Goal: Information Seeking & Learning: Learn about a topic

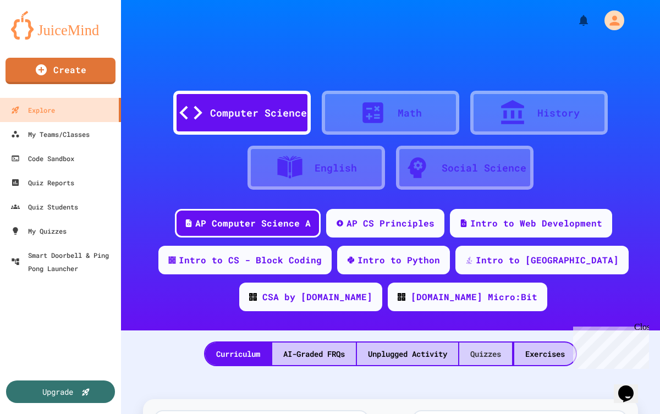
click at [506, 360] on div "Quizzes" at bounding box center [486, 354] width 53 height 23
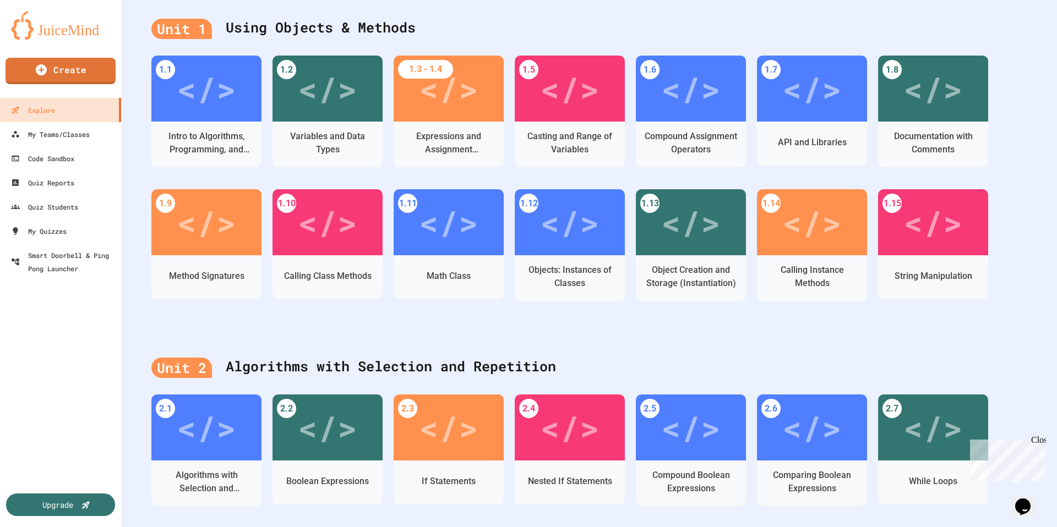
scroll to position [235, 0]
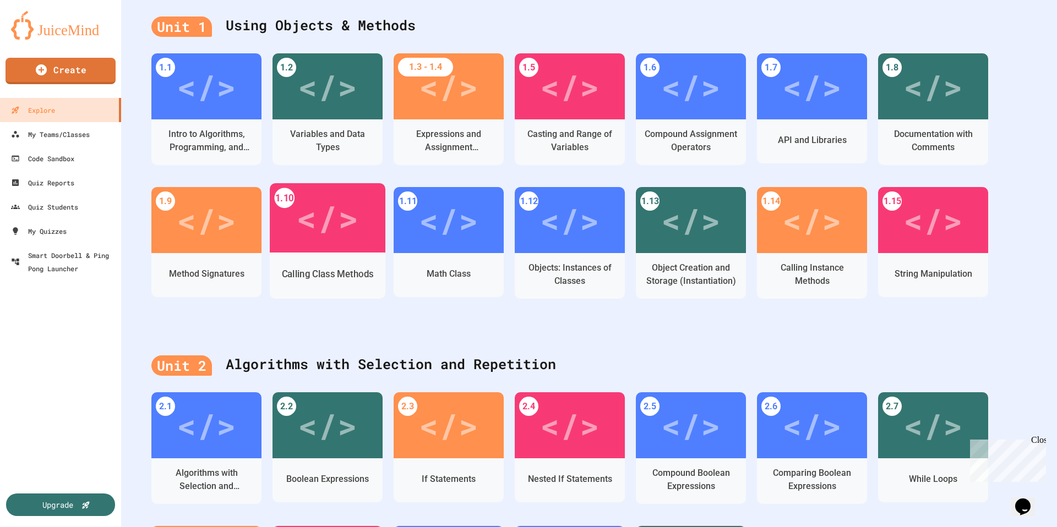
click at [360, 234] on div "</>" at bounding box center [328, 217] width 116 height 69
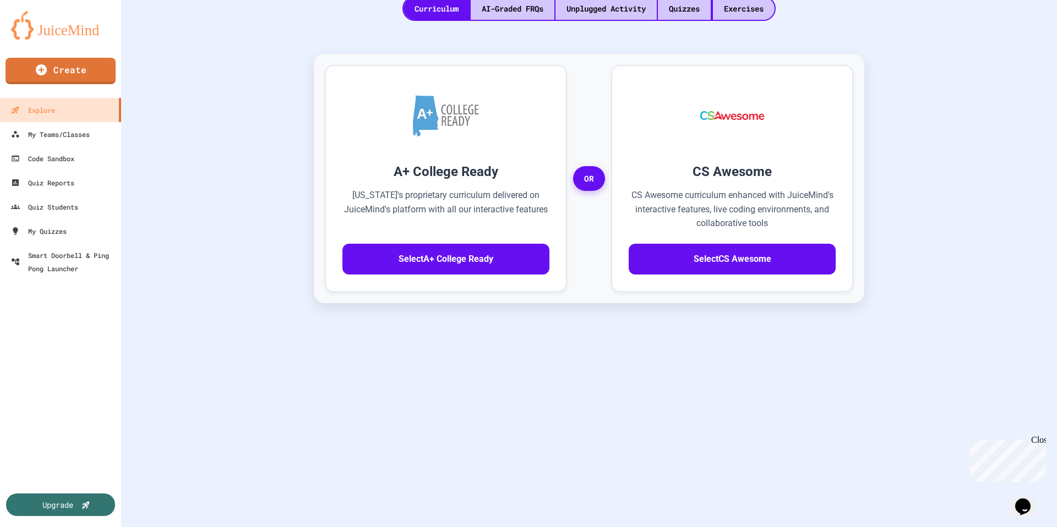
scroll to position [210, 0]
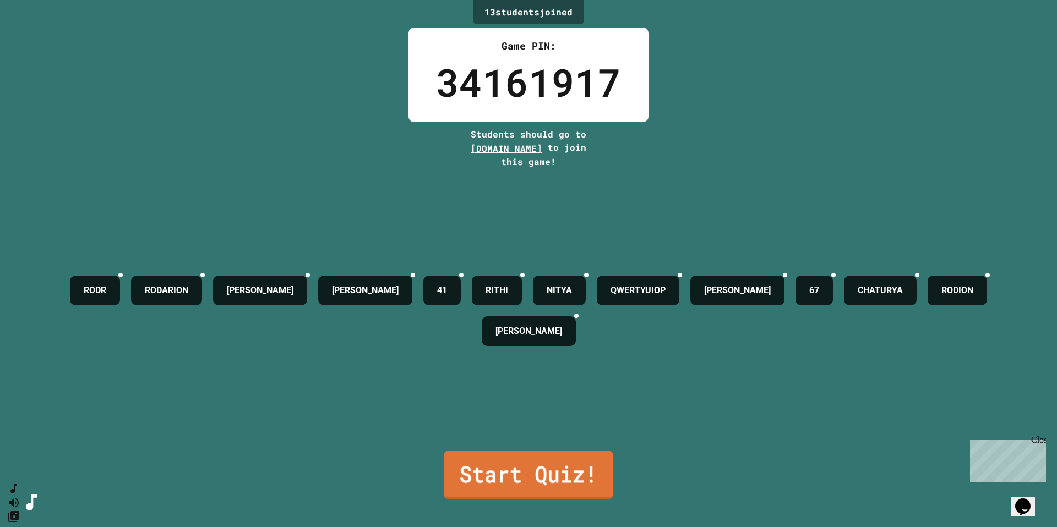
click at [548, 414] on link "Start Quiz!" at bounding box center [529, 475] width 170 height 48
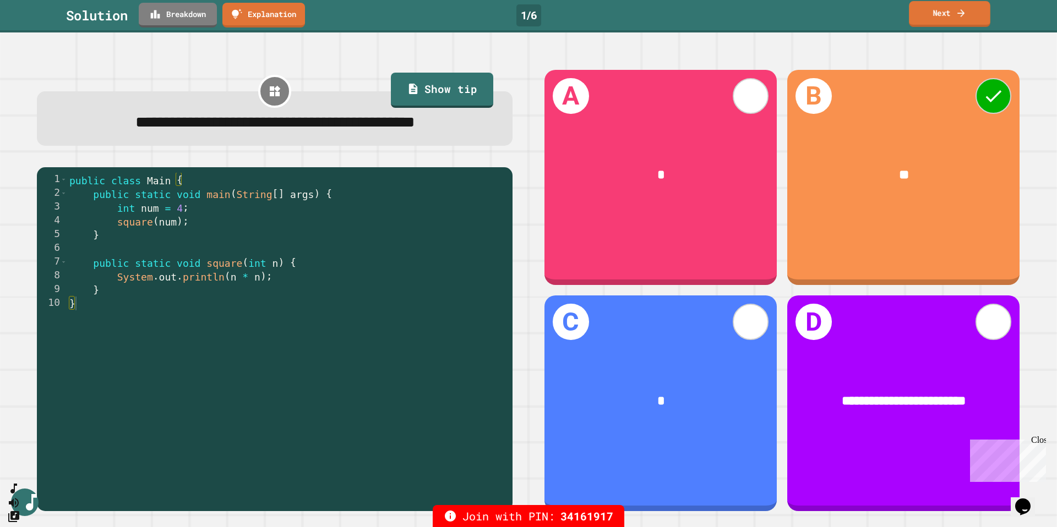
click at [660, 19] on link "Next" at bounding box center [949, 14] width 81 height 26
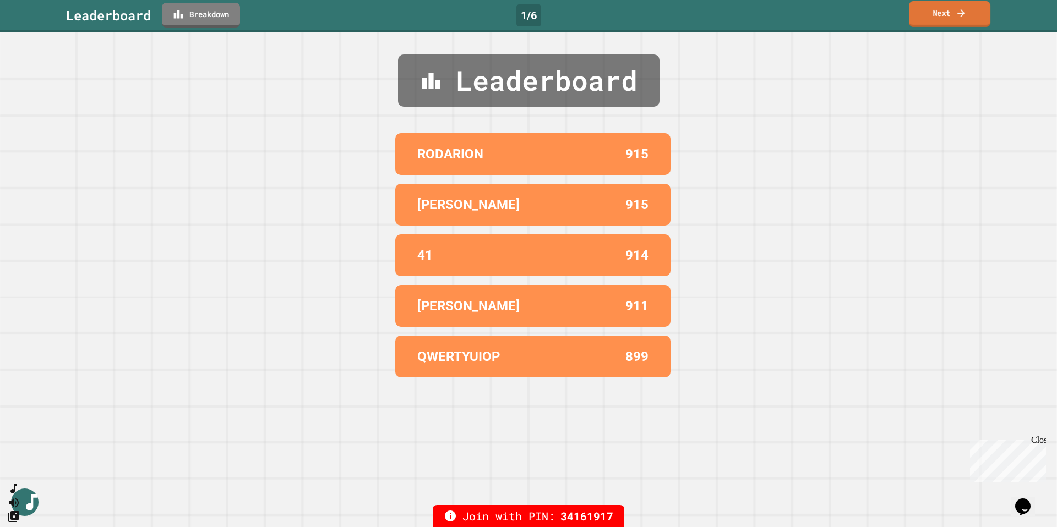
click at [660, 19] on link "Next" at bounding box center [949, 14] width 81 height 26
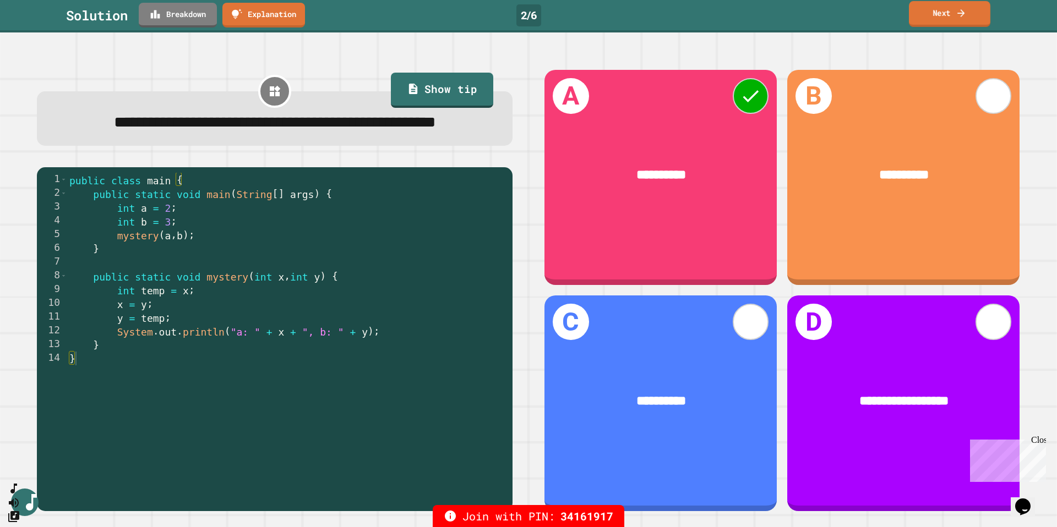
click at [660, 11] on icon at bounding box center [960, 13] width 7 height 8
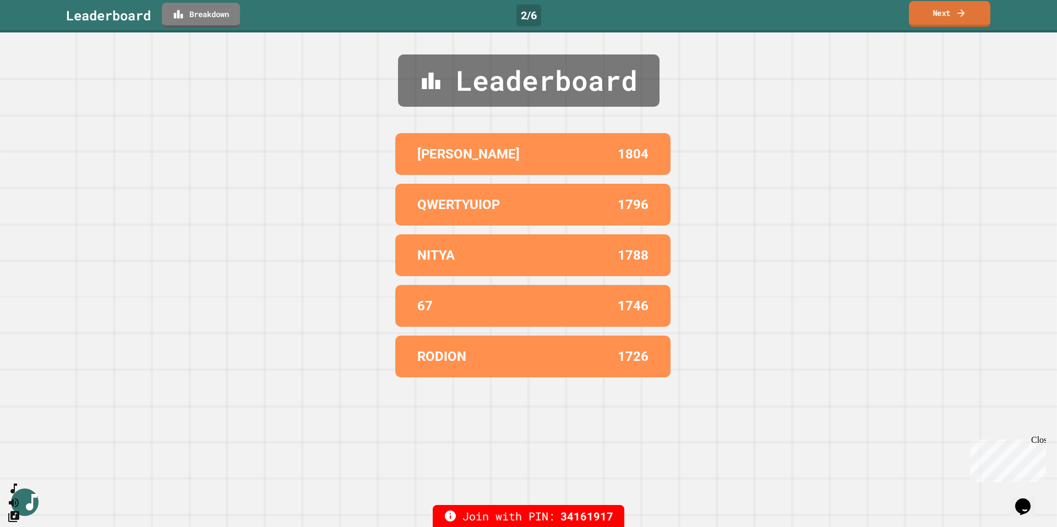
click at [660, 10] on icon at bounding box center [961, 13] width 11 height 12
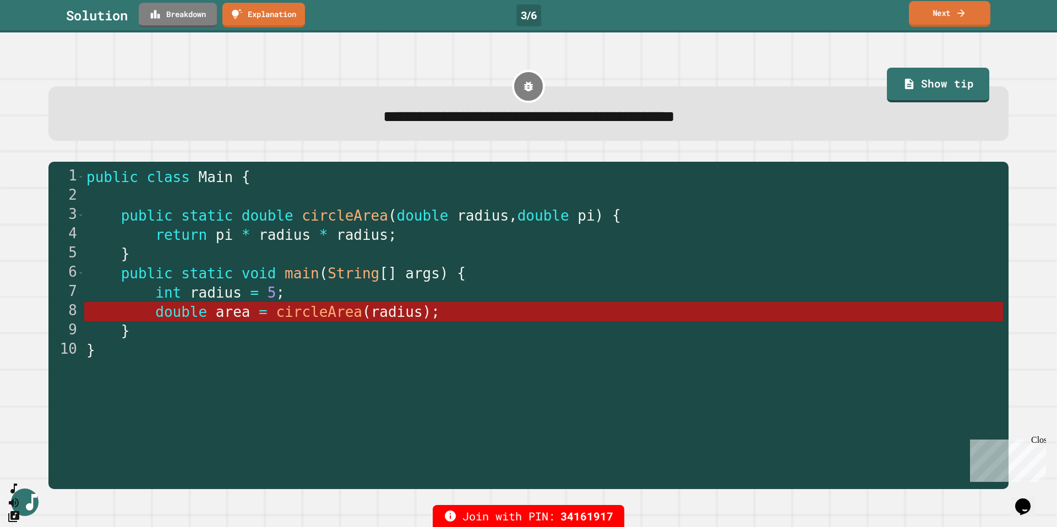
click at [660, 10] on icon at bounding box center [961, 13] width 11 height 12
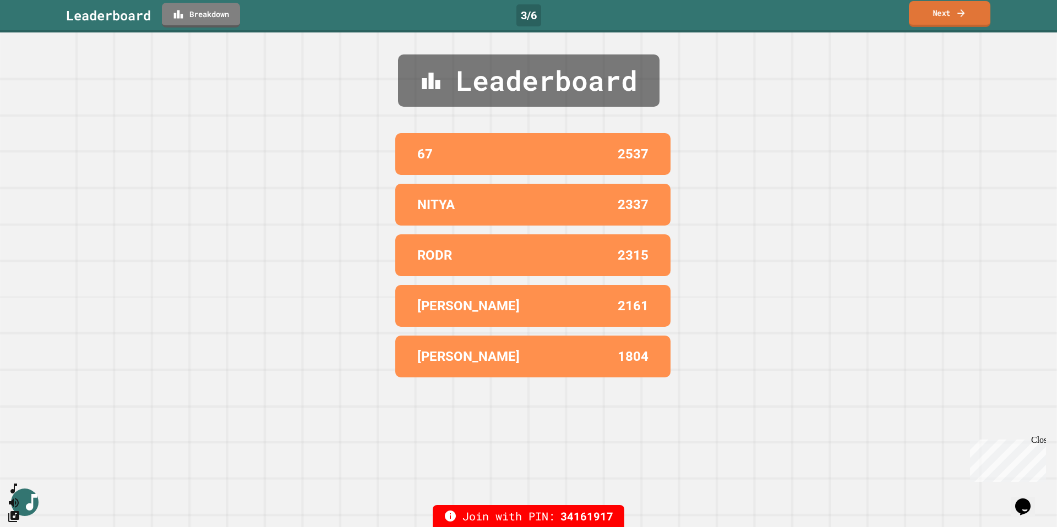
click at [660, 10] on icon at bounding box center [961, 13] width 11 height 12
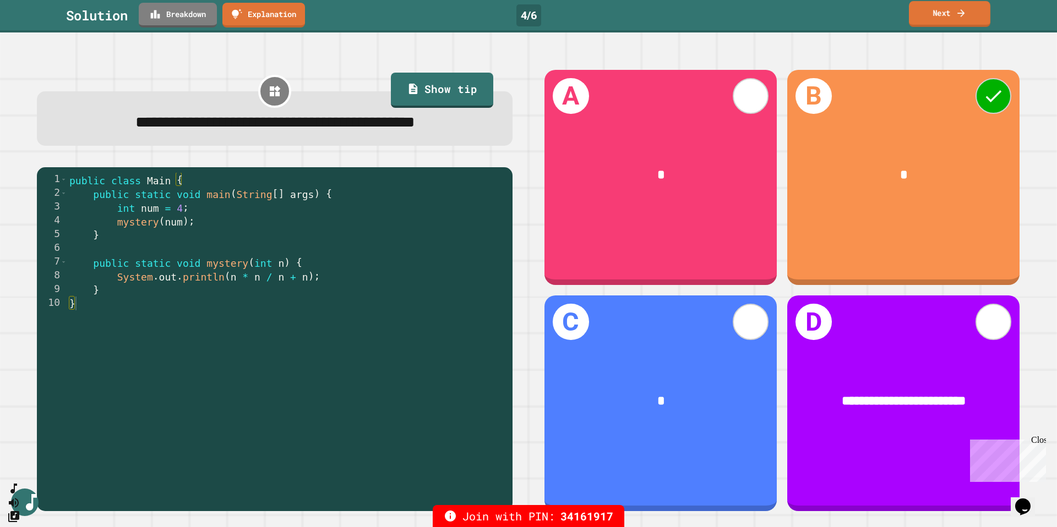
click at [660, 18] on link "Next" at bounding box center [949, 14] width 81 height 26
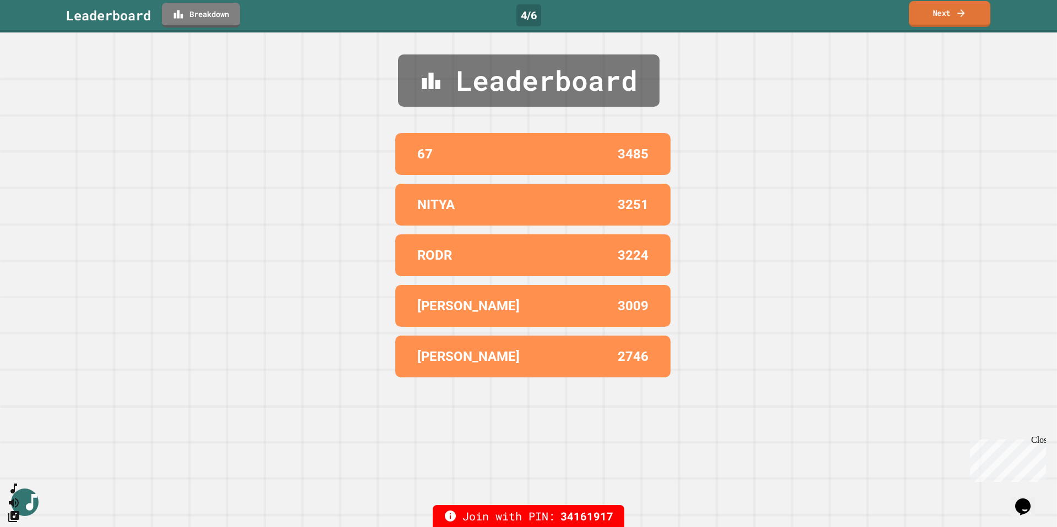
click at [660, 18] on link "Next" at bounding box center [949, 14] width 81 height 26
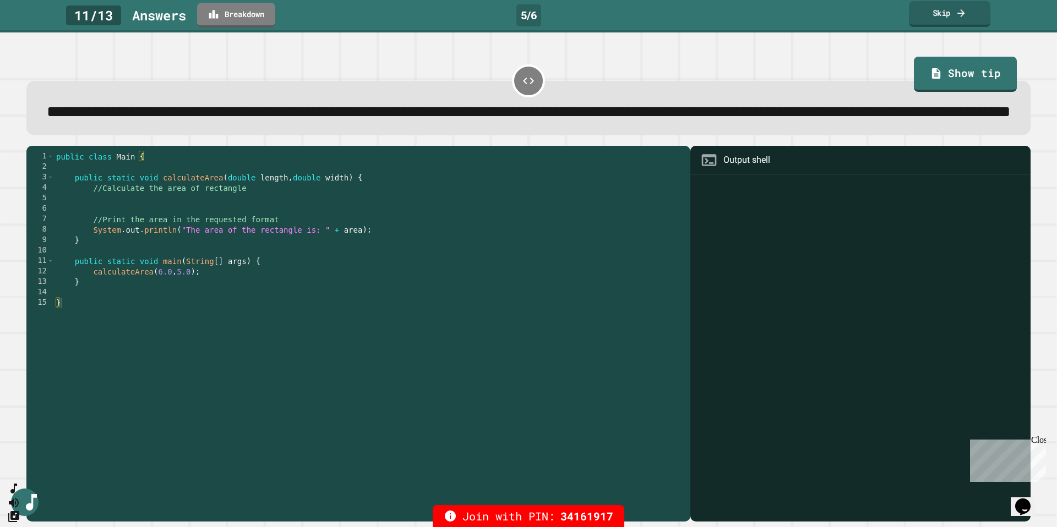
click at [660, 18] on link "Skip" at bounding box center [949, 14] width 81 height 26
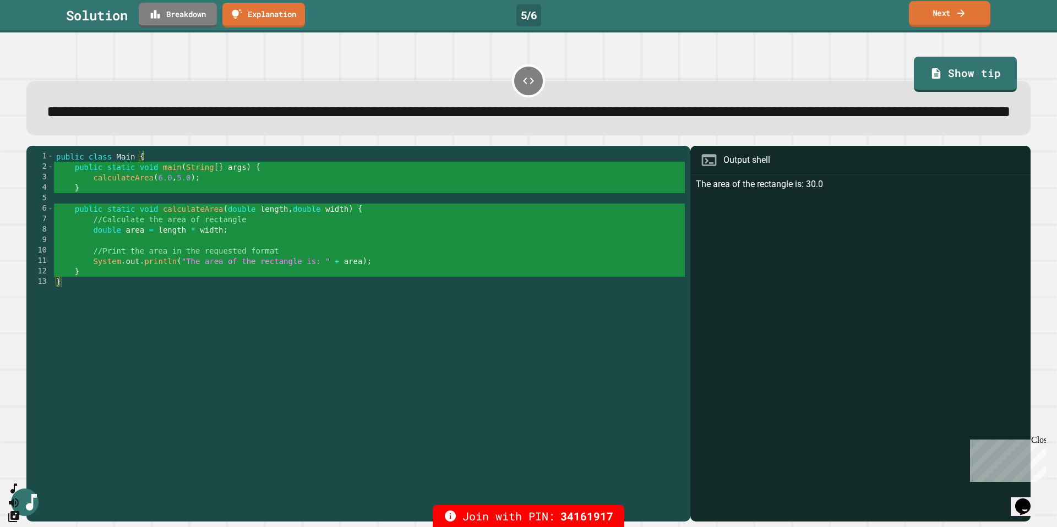
click at [660, 18] on link "Next" at bounding box center [949, 14] width 81 height 26
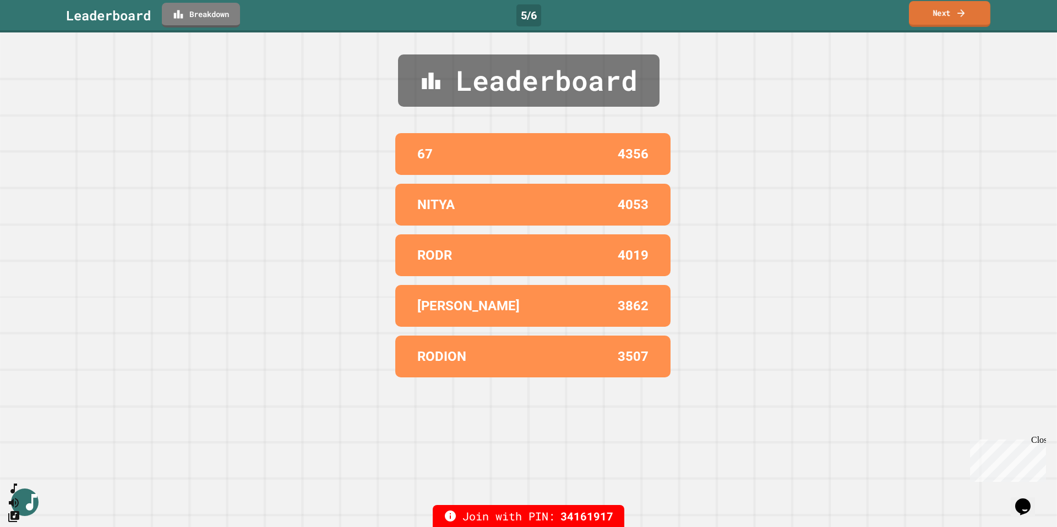
click at [660, 18] on link "Next" at bounding box center [949, 14] width 81 height 26
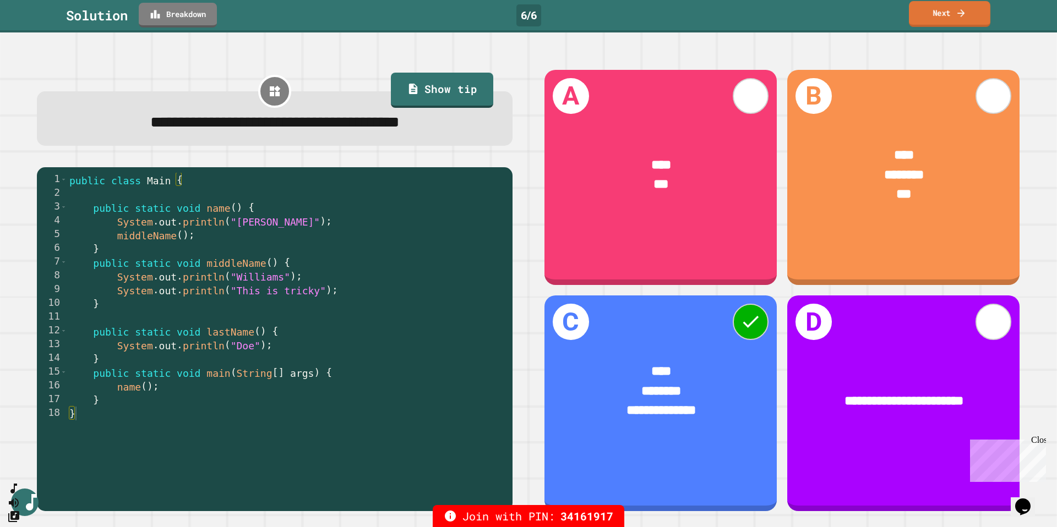
click at [660, 18] on link "Next" at bounding box center [949, 14] width 81 height 26
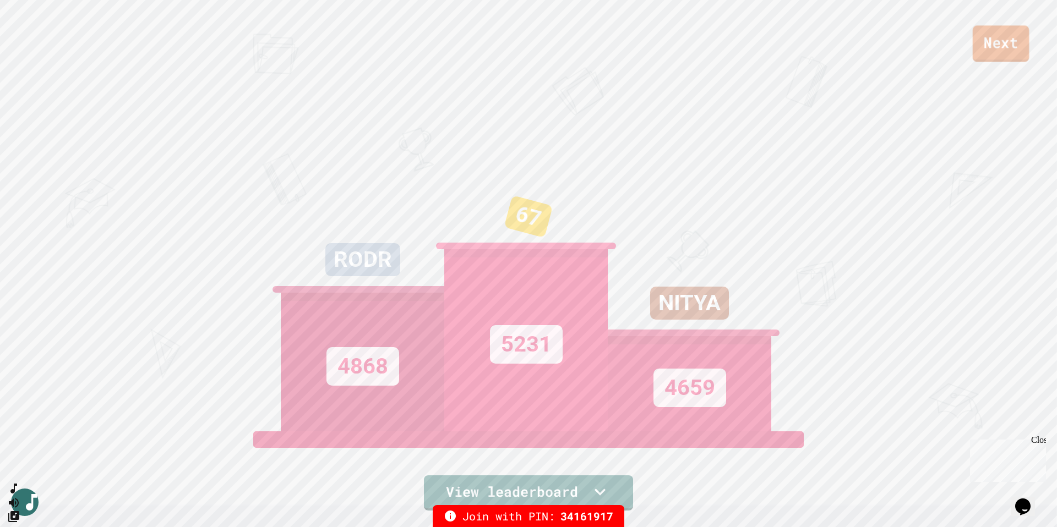
click at [660, 49] on link "Next" at bounding box center [1001, 43] width 57 height 36
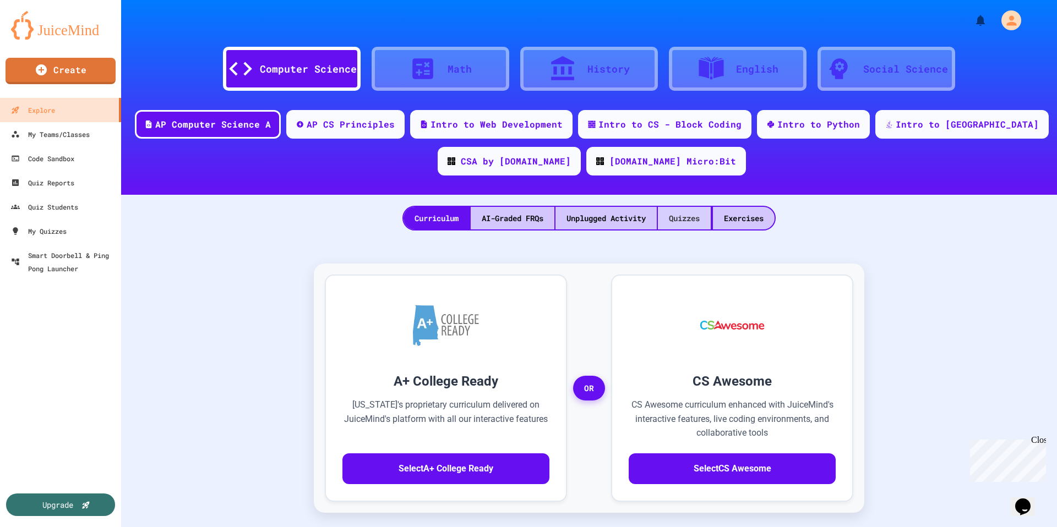
click at [660, 227] on div "Quizzes" at bounding box center [684, 218] width 53 height 23
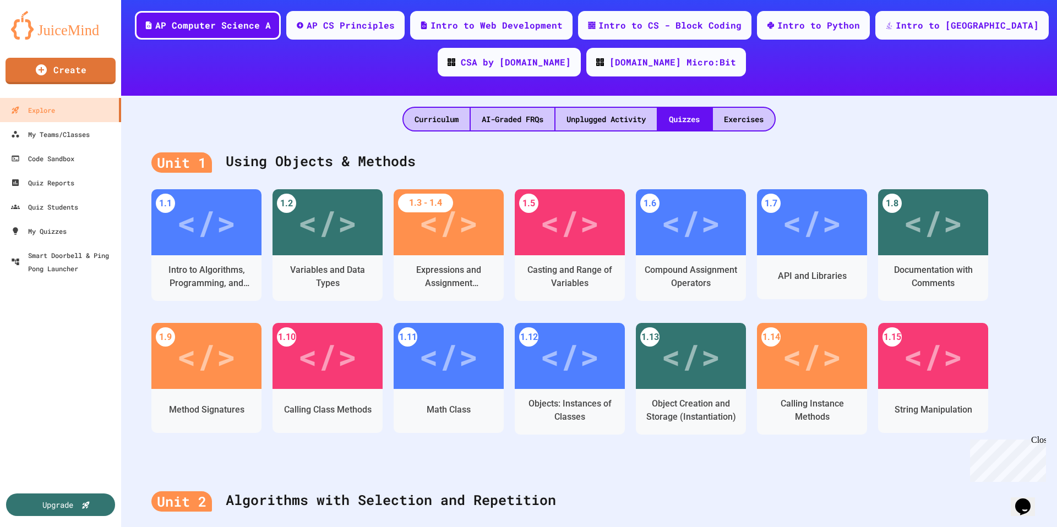
scroll to position [103, 0]
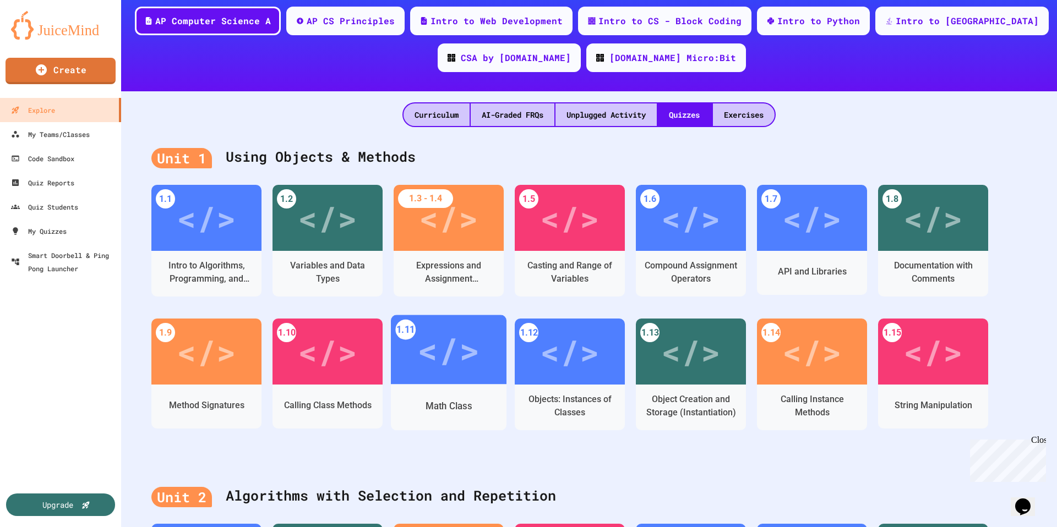
click at [477, 381] on div "</>" at bounding box center [449, 349] width 116 height 69
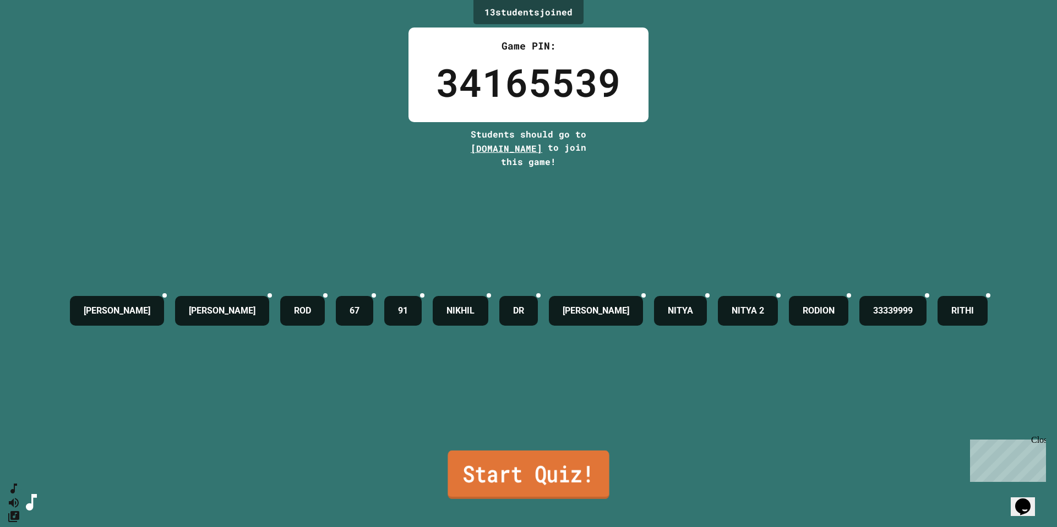
click at [563, 414] on link "Start Quiz!" at bounding box center [527, 475] width 161 height 48
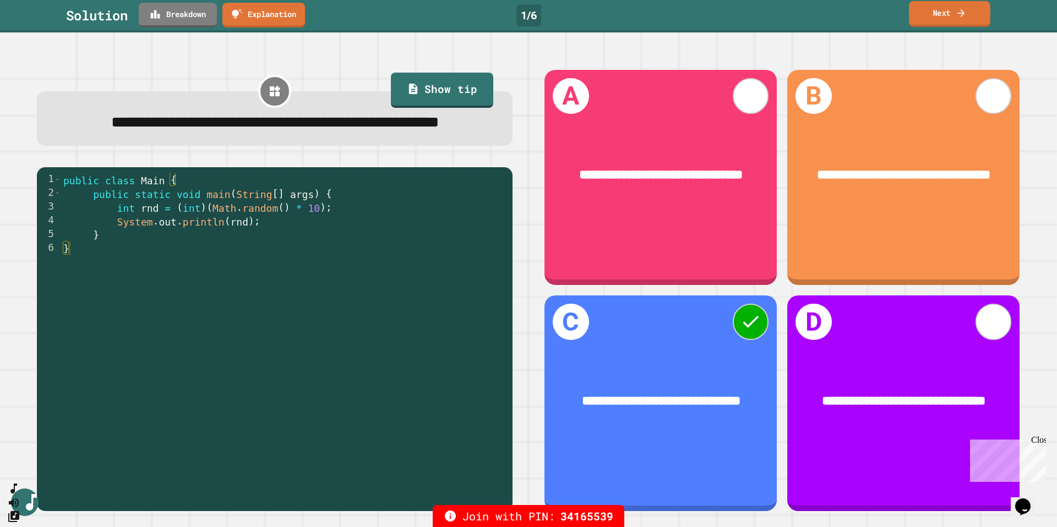
click at [660, 18] on link "Next" at bounding box center [949, 14] width 81 height 26
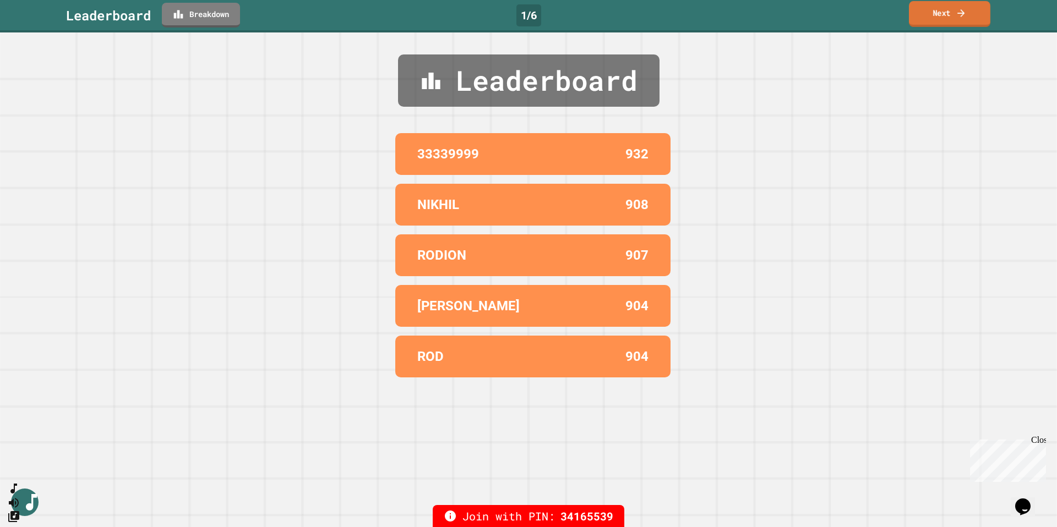
click at [660, 15] on link "Next" at bounding box center [949, 14] width 81 height 26
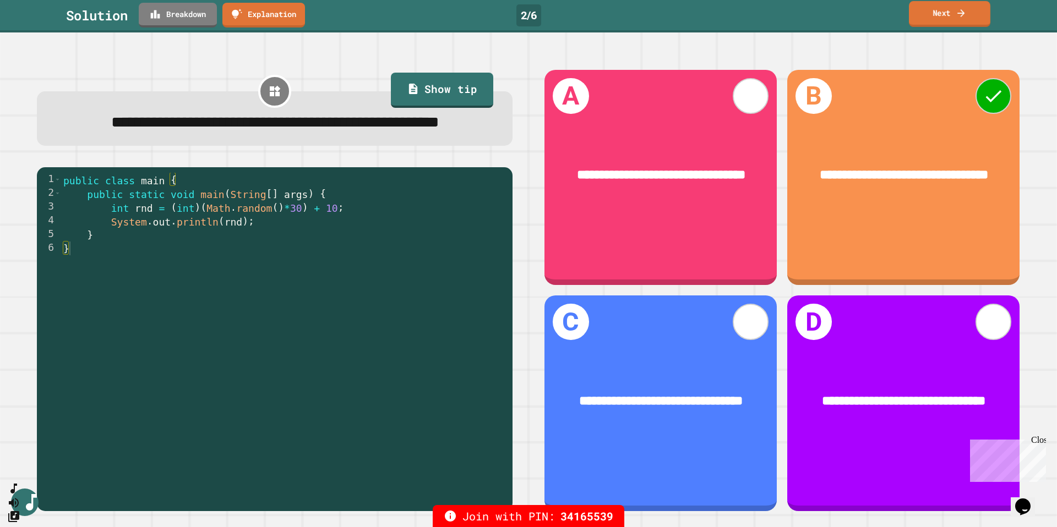
click at [660, 18] on link "Next" at bounding box center [949, 14] width 81 height 26
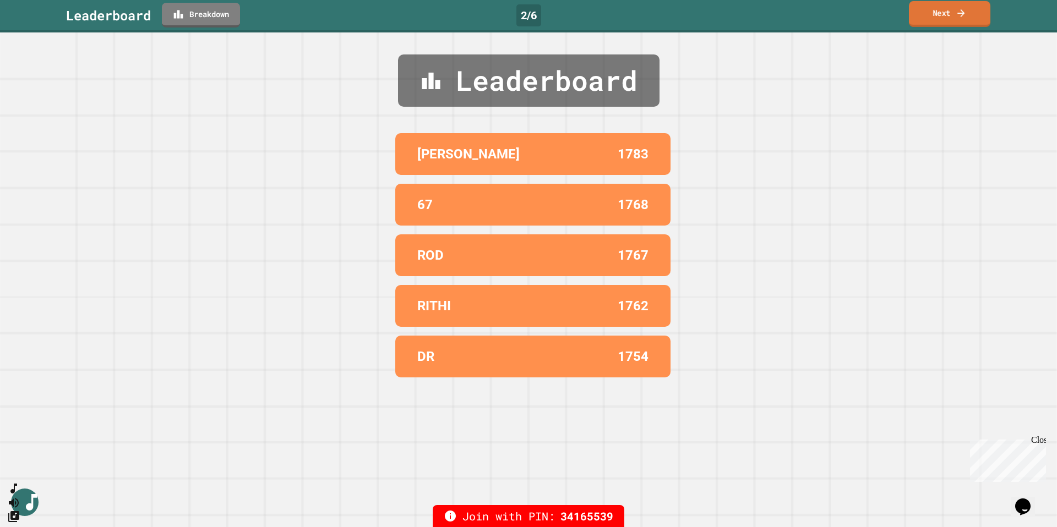
click at [660, 18] on link "Next" at bounding box center [949, 14] width 81 height 26
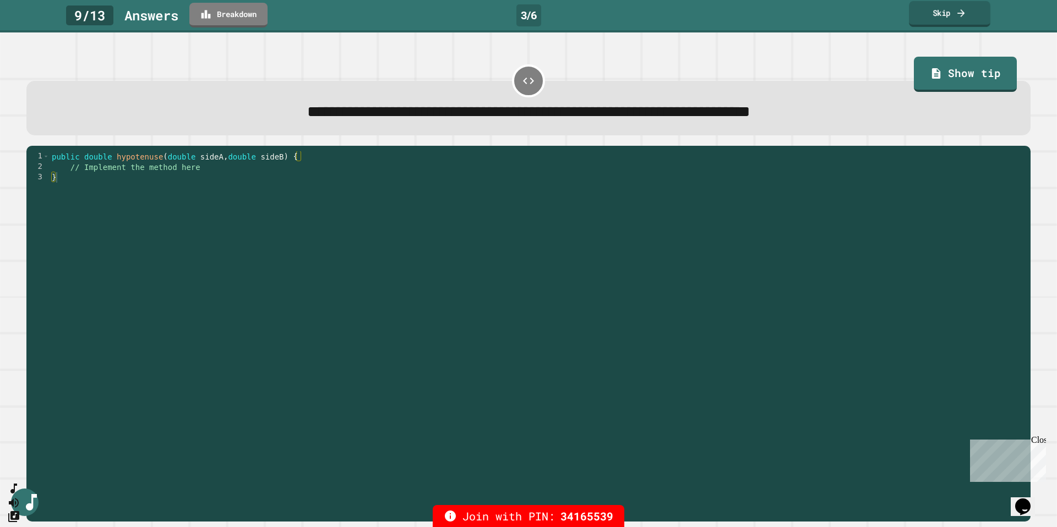
click at [660, 9] on link "Skip" at bounding box center [949, 14] width 81 height 26
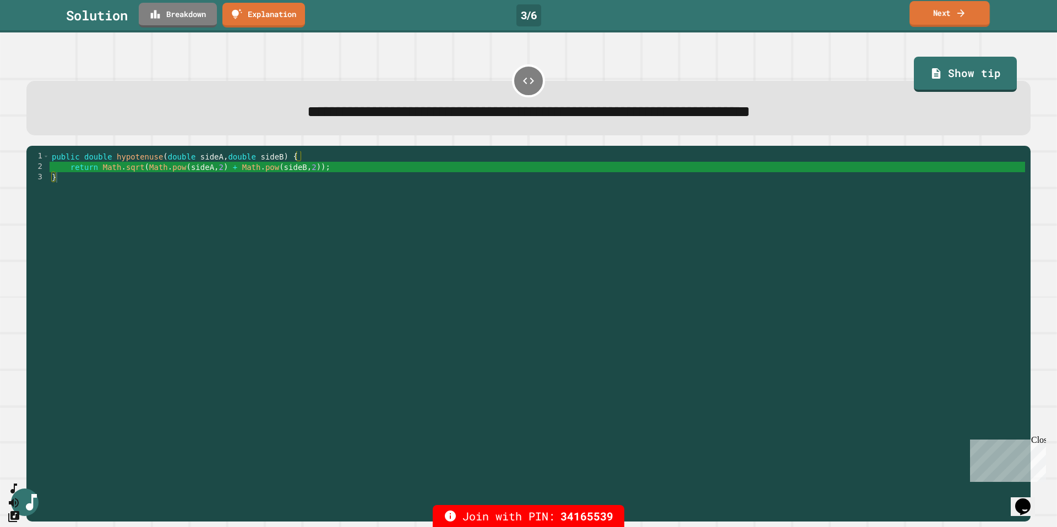
click at [660, 19] on link "Next" at bounding box center [949, 14] width 80 height 26
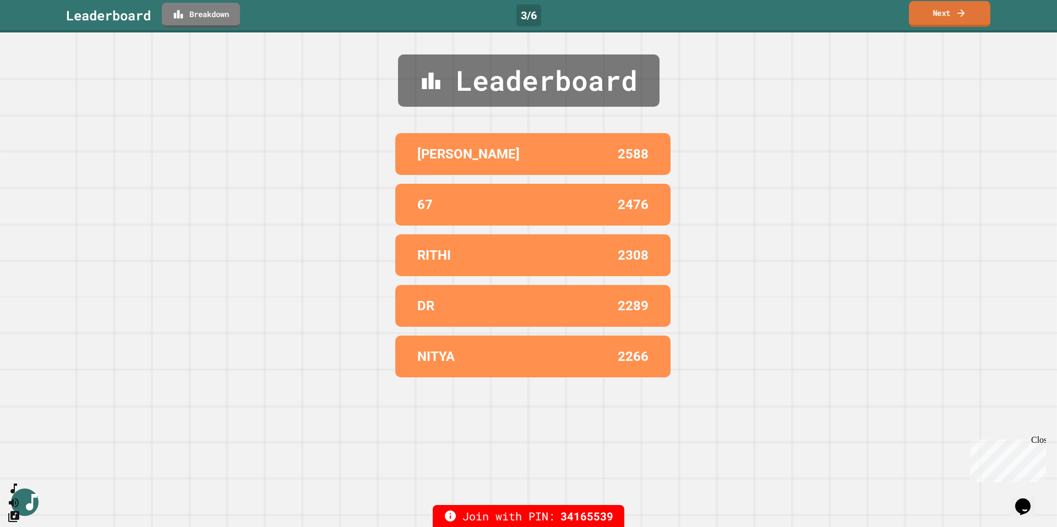
click at [660, 19] on link "Next" at bounding box center [949, 14] width 81 height 26
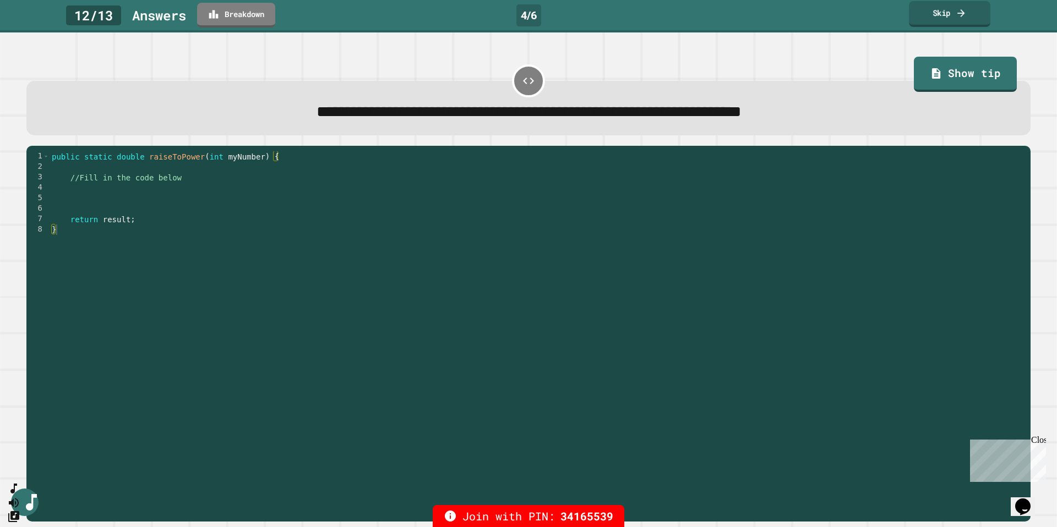
click at [660, 19] on link "Skip" at bounding box center [949, 14] width 81 height 26
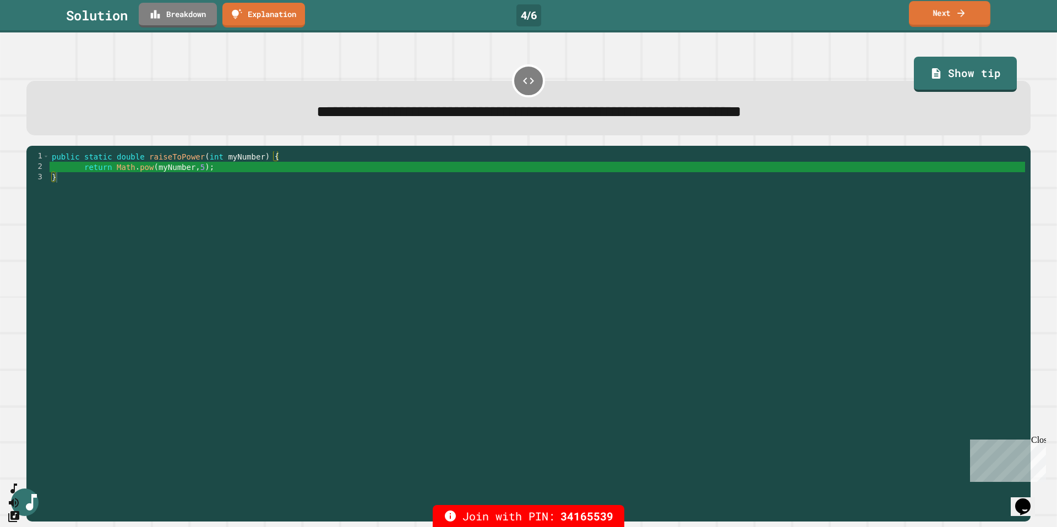
click at [660, 19] on link "Next" at bounding box center [949, 14] width 81 height 26
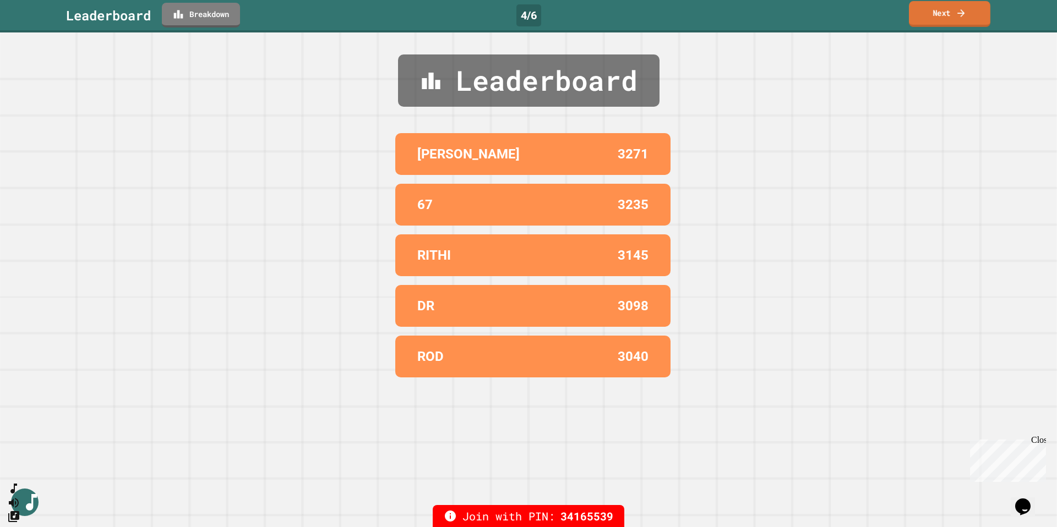
click at [660, 19] on link "Next" at bounding box center [949, 14] width 81 height 26
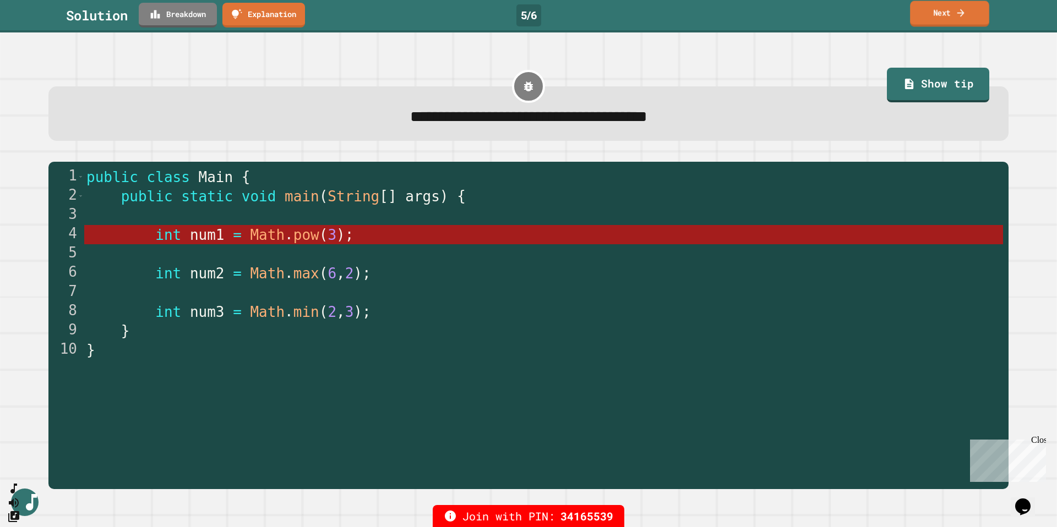
click at [660, 13] on icon at bounding box center [960, 13] width 7 height 8
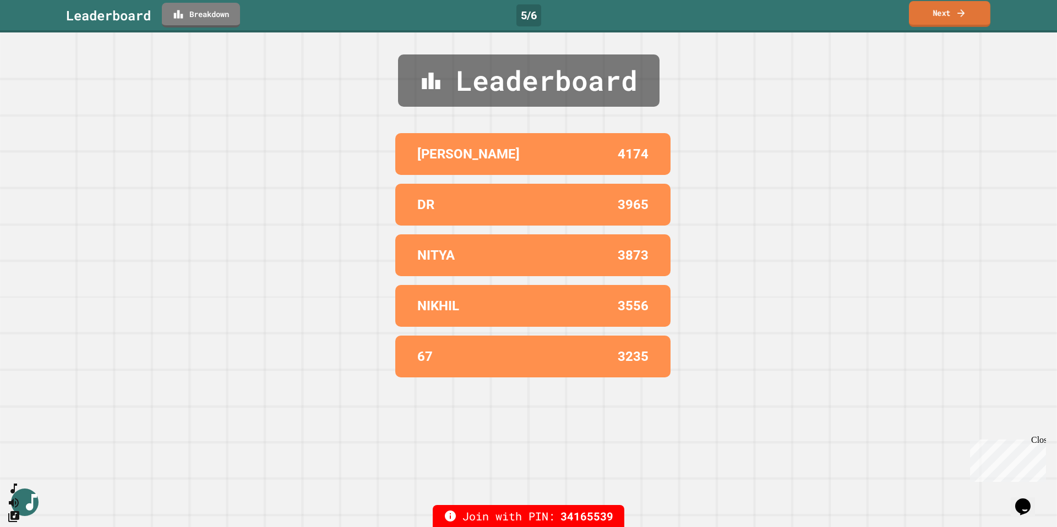
click at [660, 13] on icon at bounding box center [960, 13] width 7 height 8
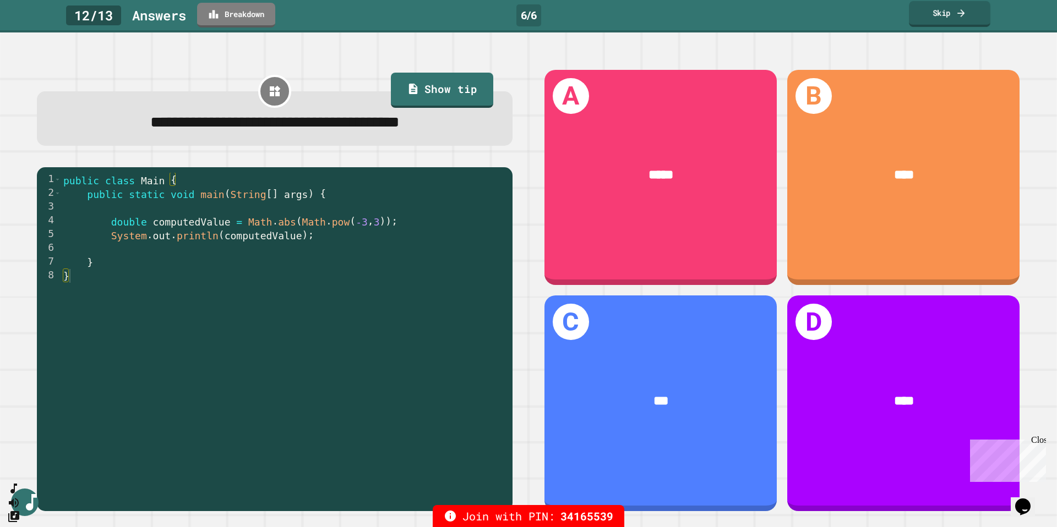
click at [660, 13] on icon at bounding box center [960, 13] width 7 height 8
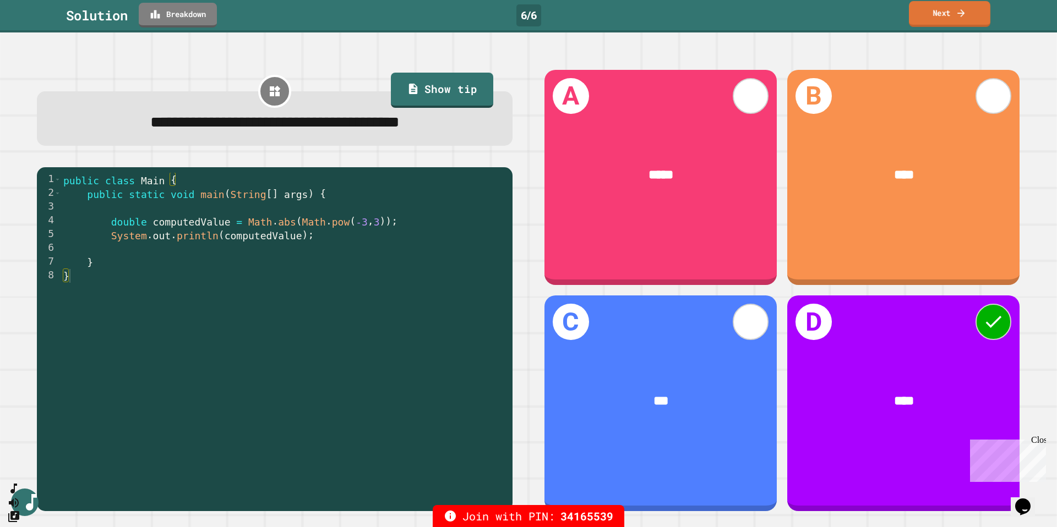
click at [660, 12] on icon at bounding box center [960, 13] width 7 height 8
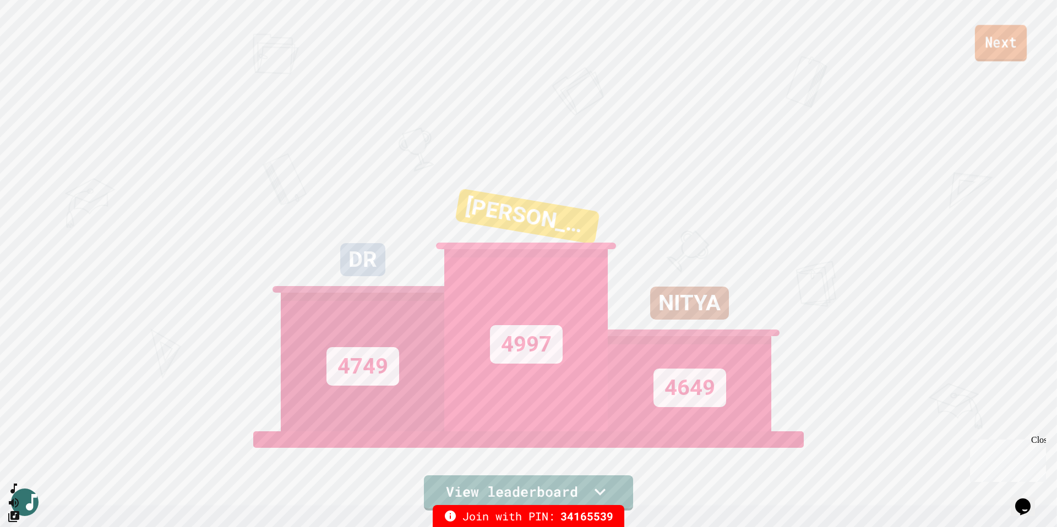
click at [660, 42] on link "Next" at bounding box center [1001, 43] width 52 height 36
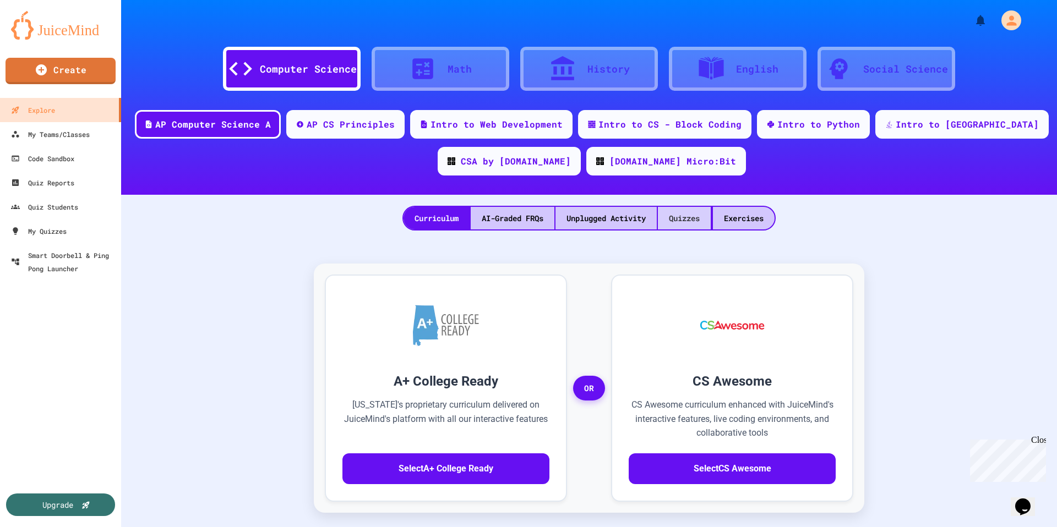
click at [660, 218] on div "Quizzes" at bounding box center [684, 218] width 53 height 23
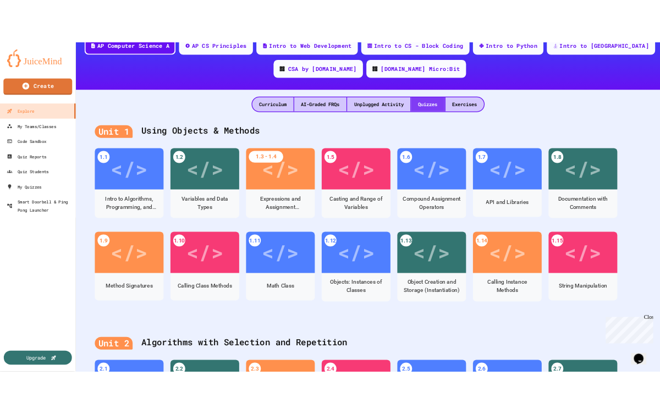
scroll to position [129, 0]
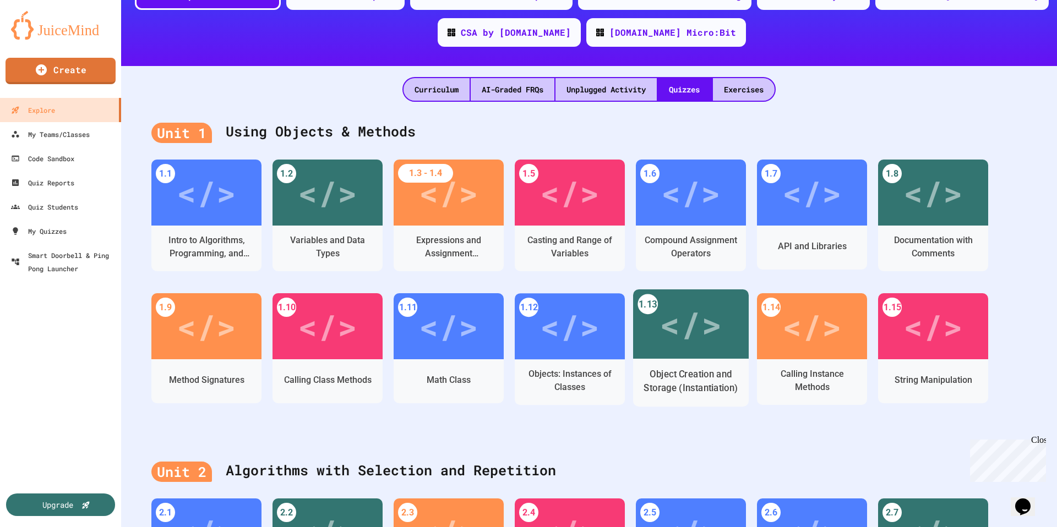
click at [653, 341] on div "</>" at bounding box center [691, 324] width 116 height 69
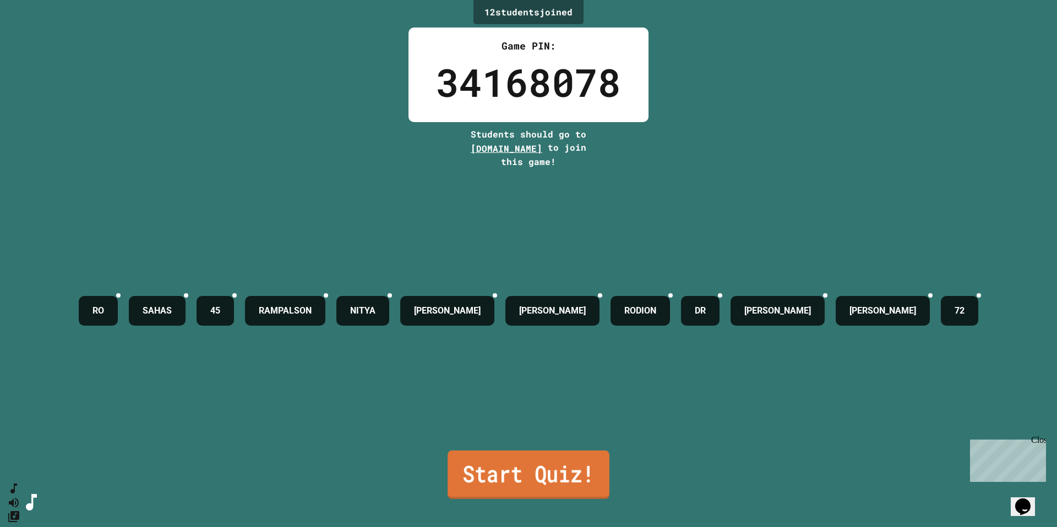
click at [528, 414] on link "Start Quiz!" at bounding box center [528, 475] width 162 height 48
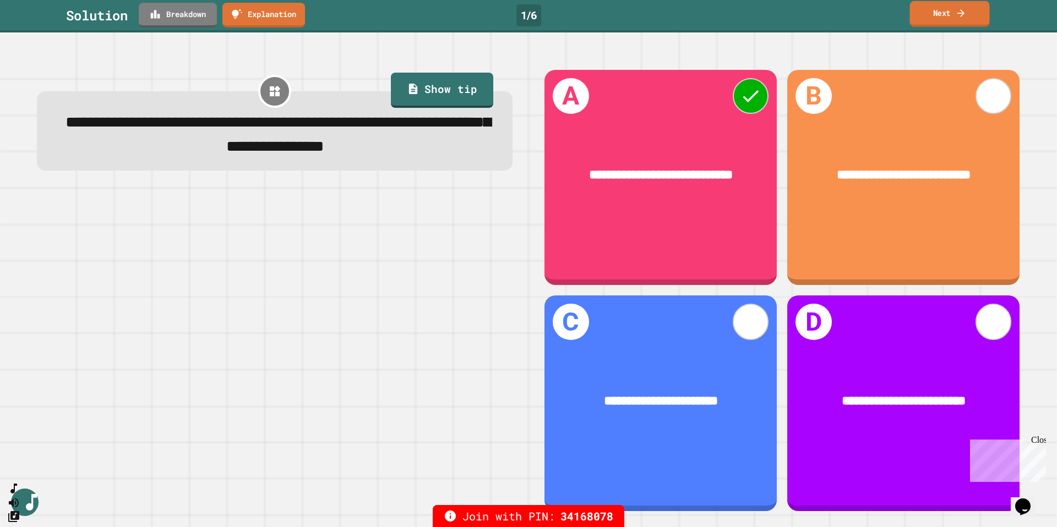
click at [660, 12] on link "Next" at bounding box center [949, 14] width 80 height 26
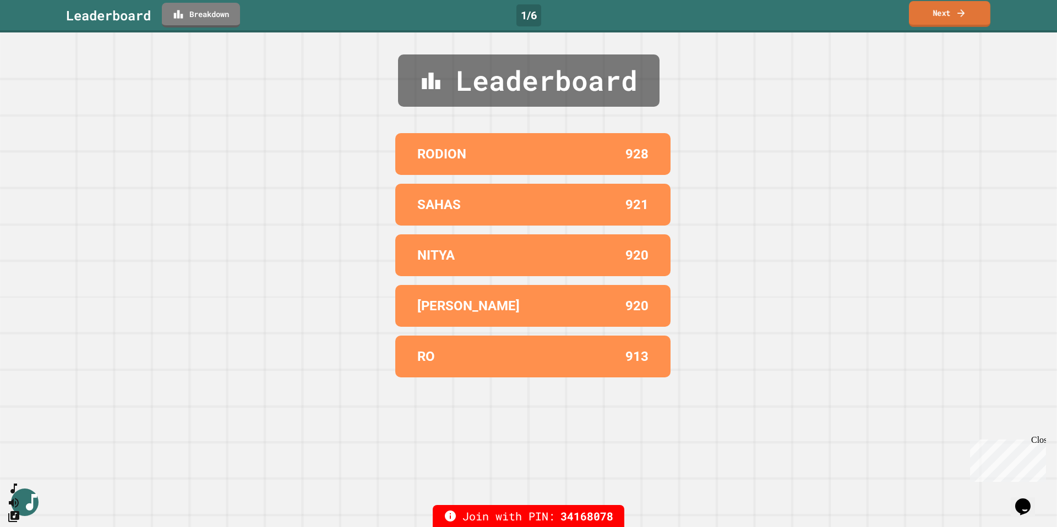
click at [660, 12] on link "Next" at bounding box center [949, 14] width 81 height 26
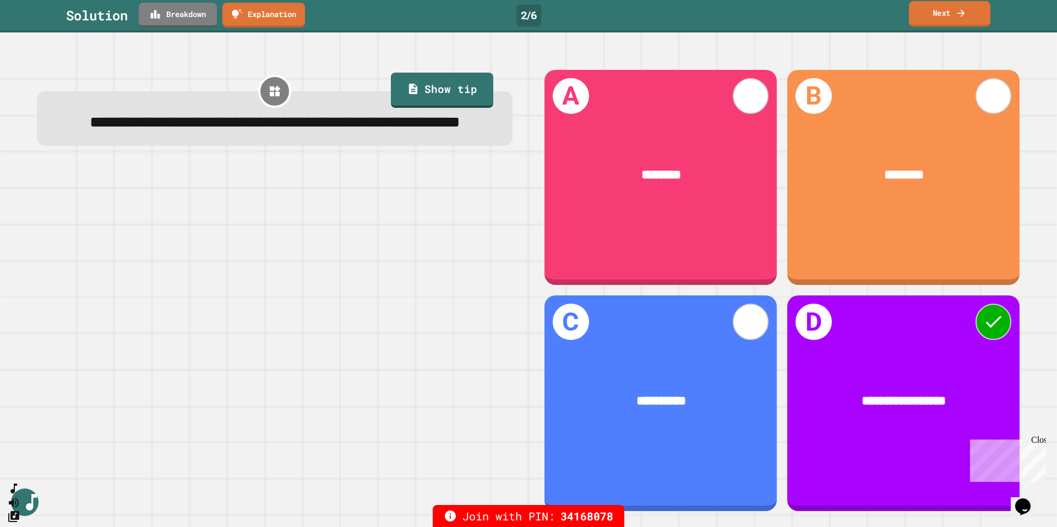
click at [660, 12] on link "Next" at bounding box center [949, 14] width 81 height 26
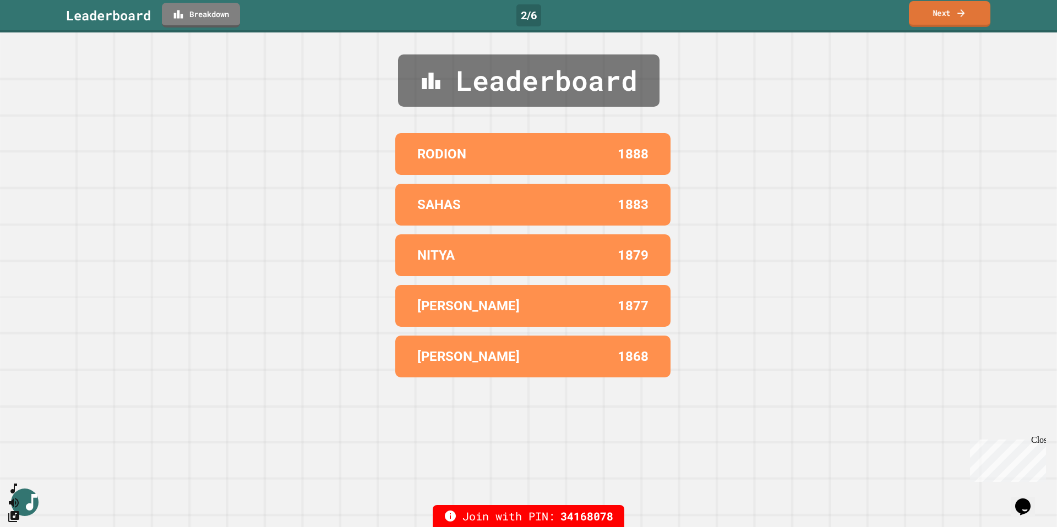
click at [660, 12] on link "Next" at bounding box center [949, 14] width 81 height 26
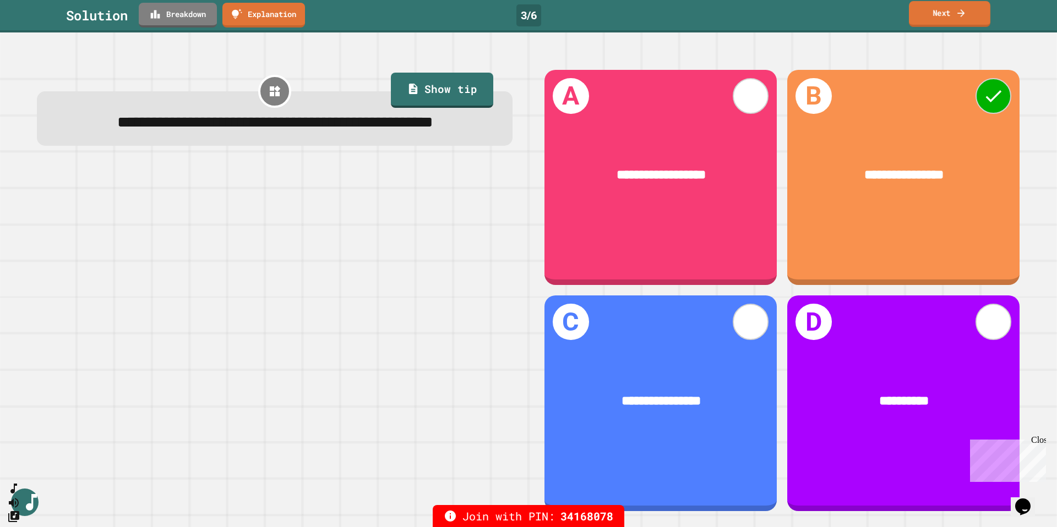
click at [660, 12] on link "Next" at bounding box center [949, 14] width 81 height 26
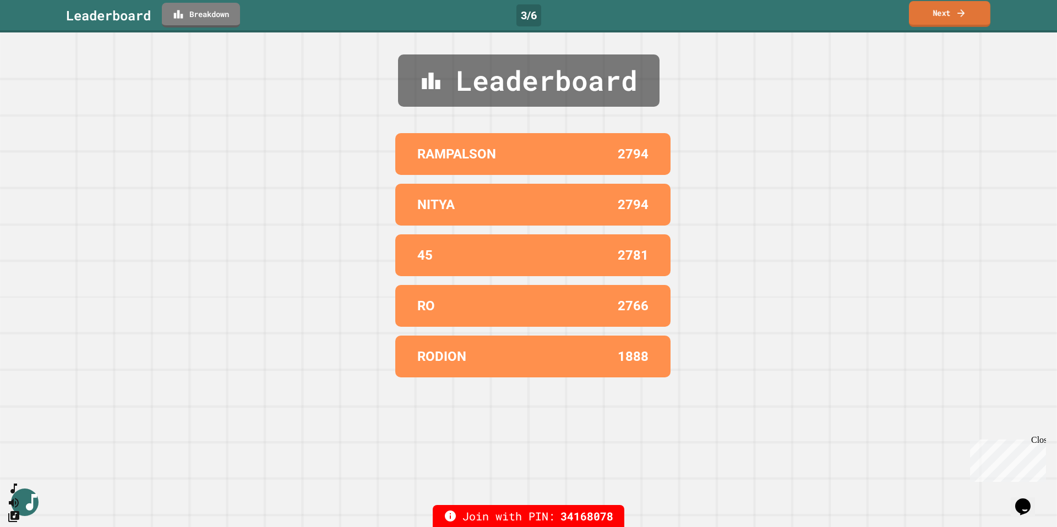
click at [660, 12] on link "Next" at bounding box center [949, 14] width 81 height 26
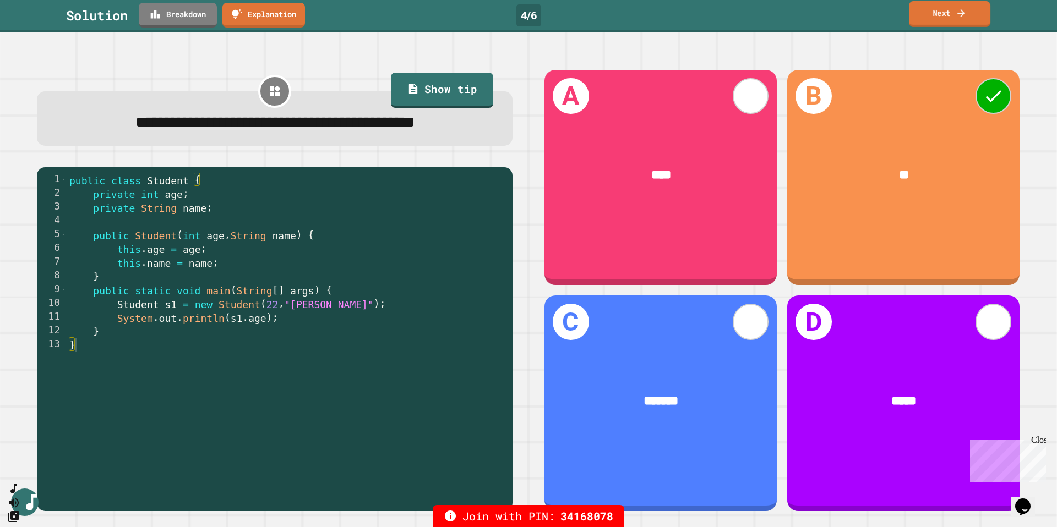
click at [660, 12] on link "Next" at bounding box center [949, 14] width 81 height 26
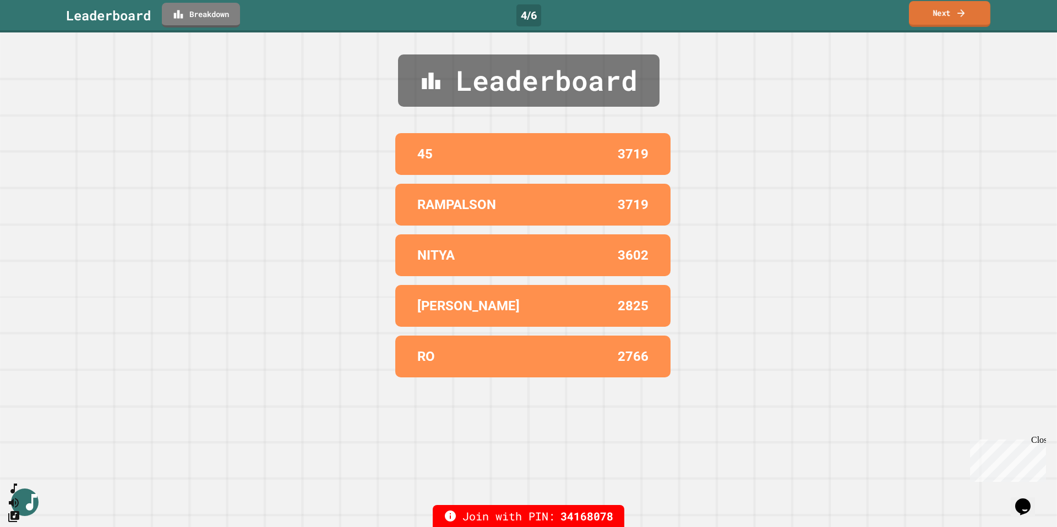
click at [660, 12] on link "Next" at bounding box center [949, 14] width 81 height 26
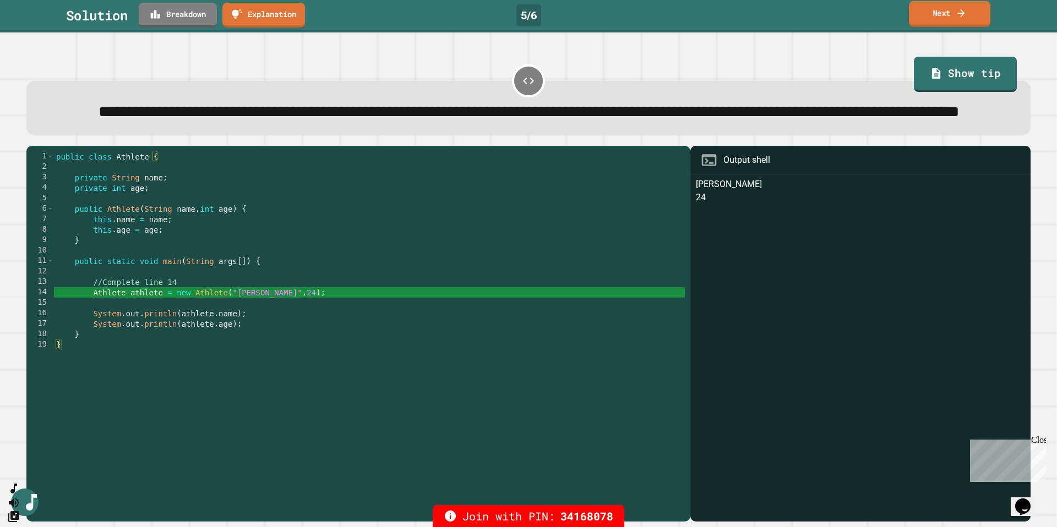
click at [660, 12] on link "Next" at bounding box center [949, 14] width 81 height 26
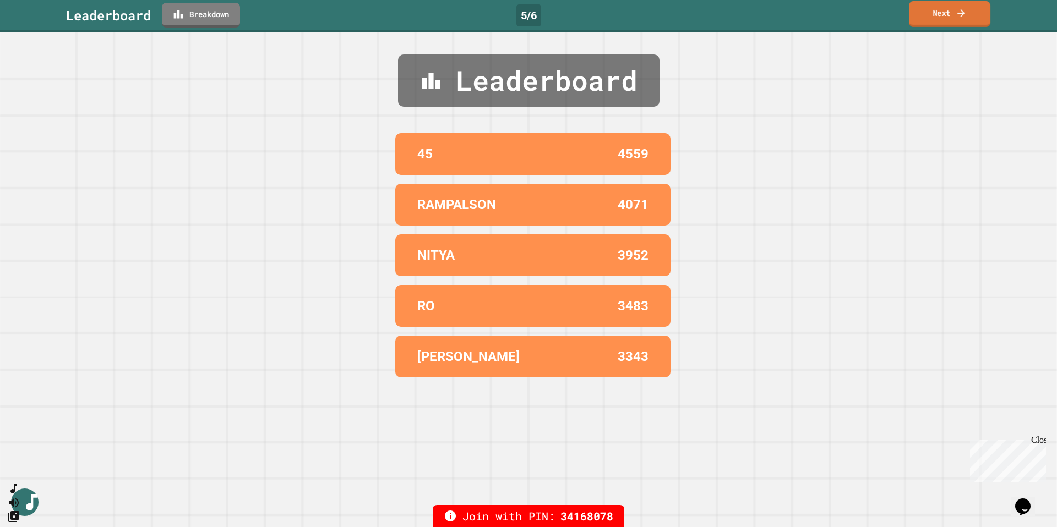
click at [660, 12] on link "Next" at bounding box center [949, 14] width 81 height 26
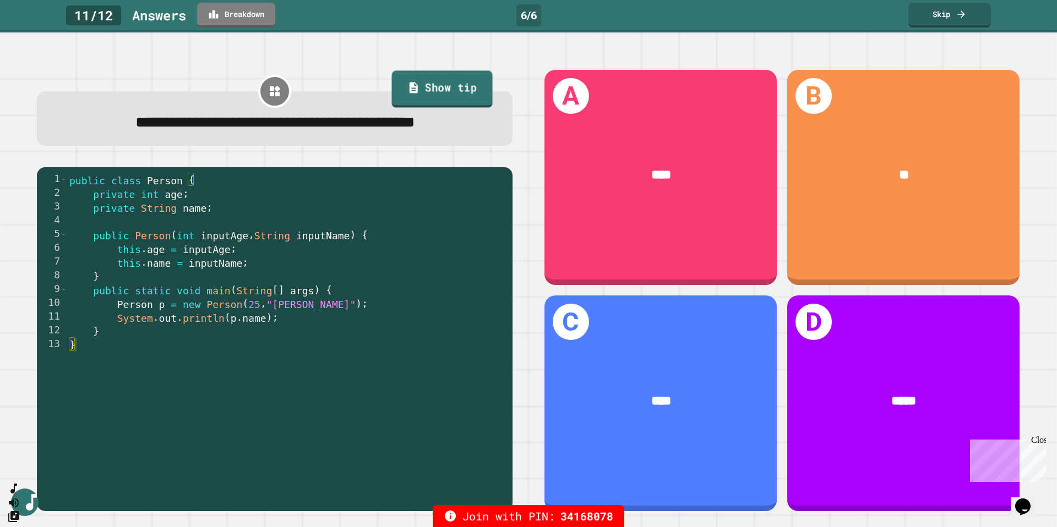
click at [471, 86] on link "Show tip" at bounding box center [441, 89] width 101 height 37
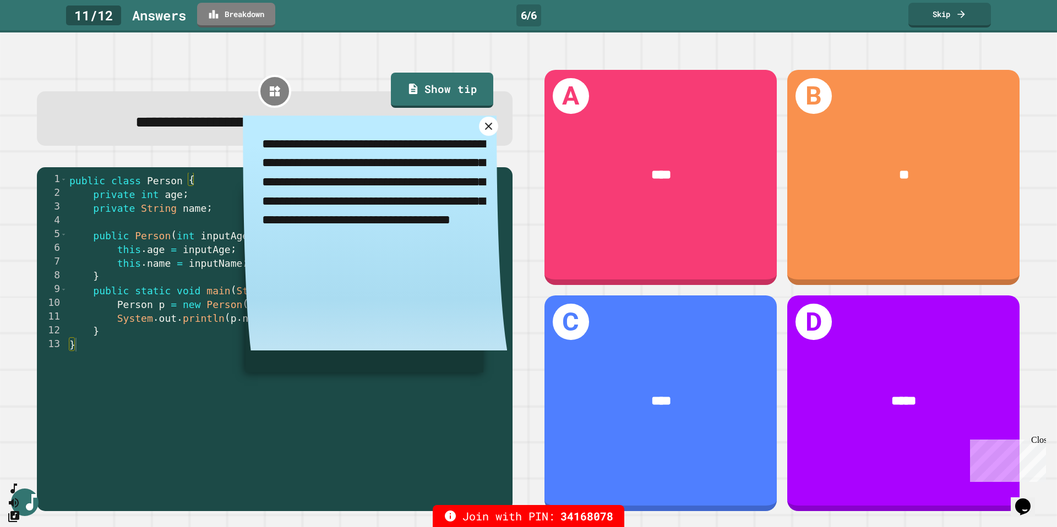
click at [493, 133] on icon at bounding box center [488, 126] width 13 height 13
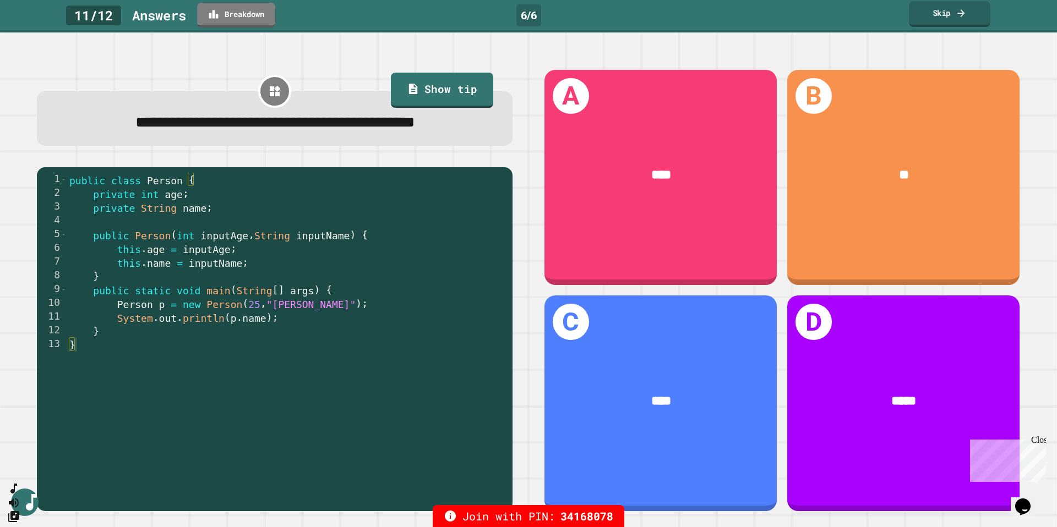
click at [660, 21] on link "Skip" at bounding box center [949, 14] width 81 height 26
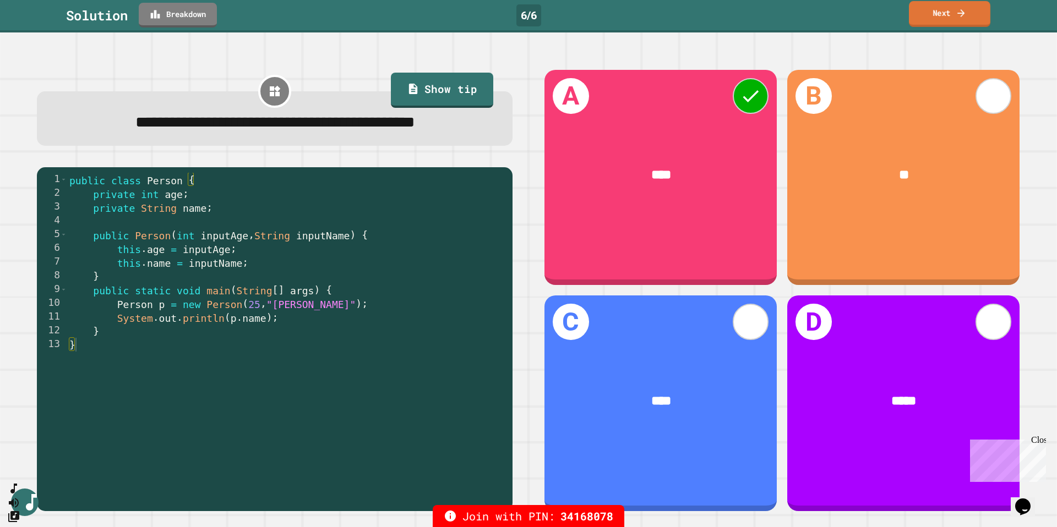
click at [660, 21] on link "Next" at bounding box center [949, 14] width 81 height 26
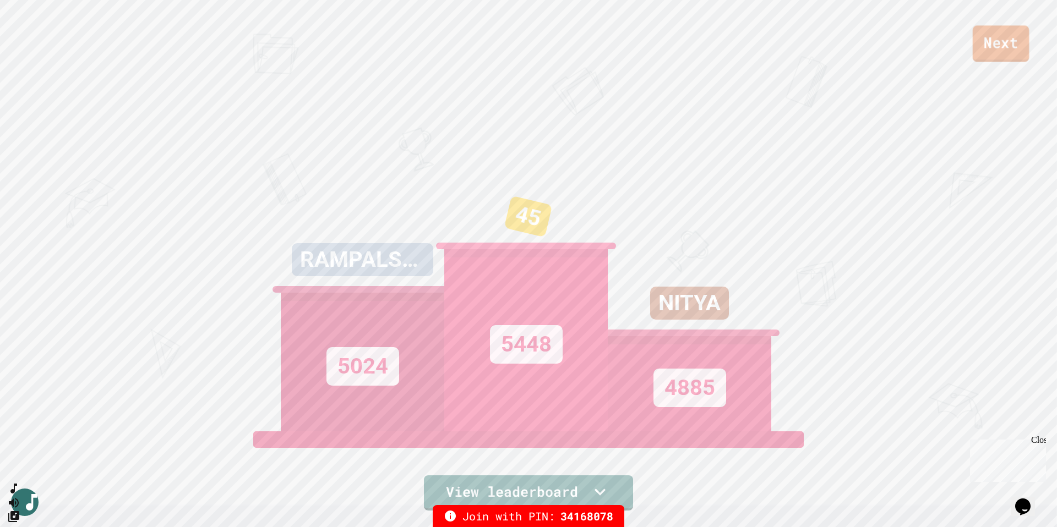
click at [660, 46] on link "Next" at bounding box center [1001, 43] width 57 height 36
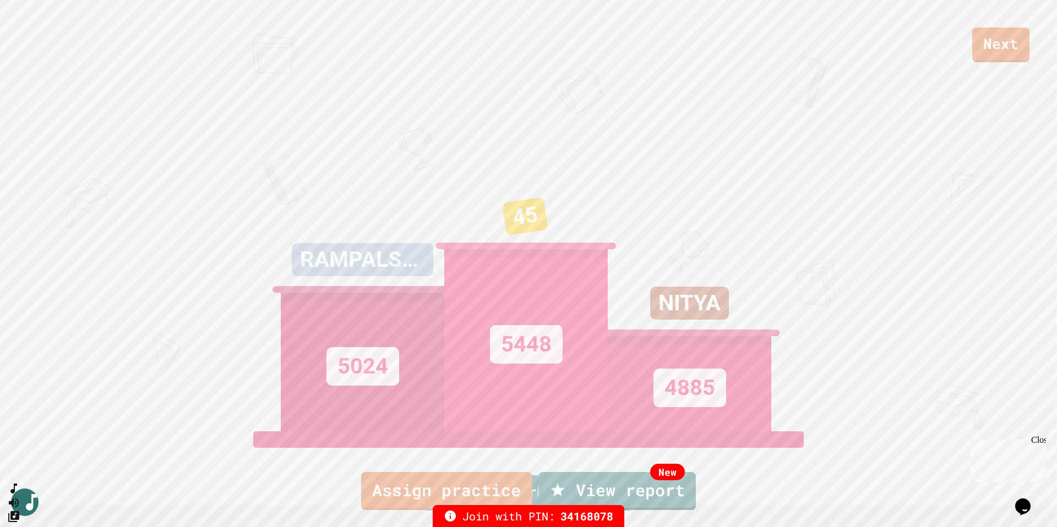
drag, startPoint x: 999, startPoint y: 51, endPoint x: 801, endPoint y: 139, distance: 216.1
click at [610, 414] on link "New View report" at bounding box center [617, 491] width 160 height 40
